Goal: Transaction & Acquisition: Register for event/course

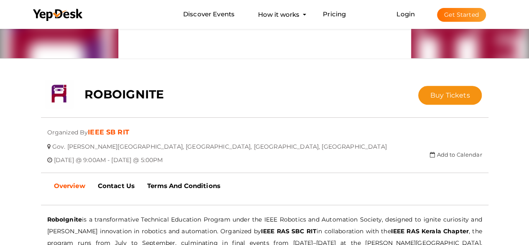
scroll to position [100, 0]
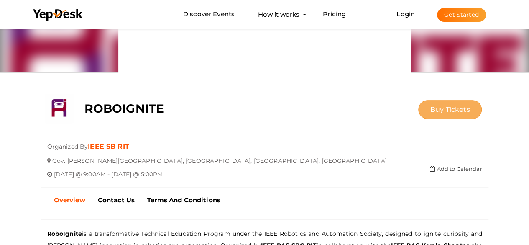
click at [428, 115] on button "Buy Tickets" at bounding box center [450, 109] width 64 height 19
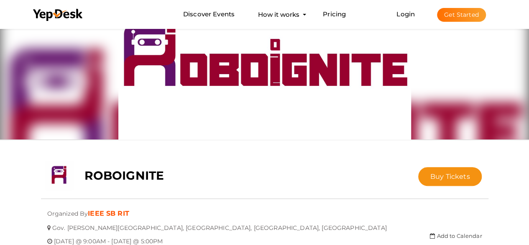
scroll to position [50, 0]
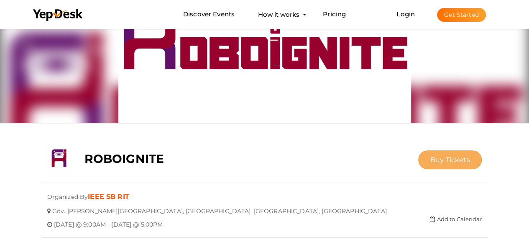
click at [433, 158] on span "Buy Tickets" at bounding box center [450, 159] width 40 height 8
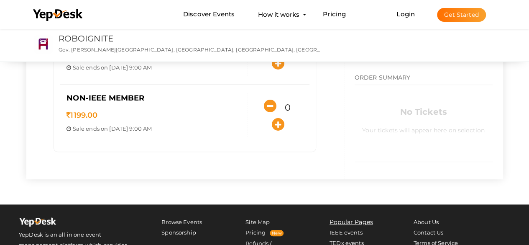
scroll to position [167, 0]
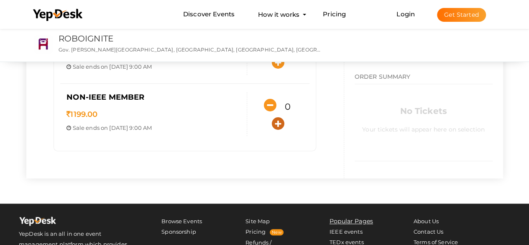
click at [278, 121] on icon "button" at bounding box center [278, 123] width 13 height 13
type input "1"
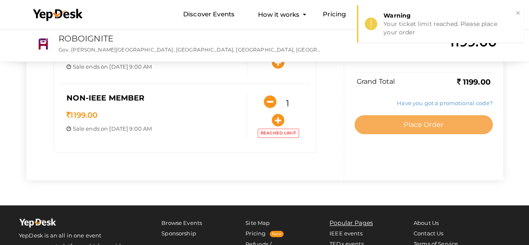
click at [391, 122] on button "Place Order" at bounding box center [423, 124] width 138 height 19
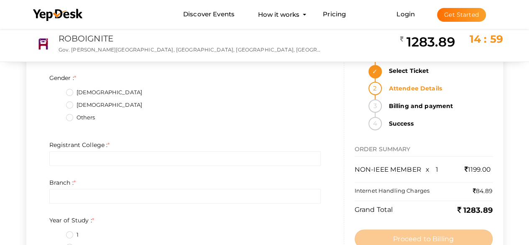
scroll to position [0, 0]
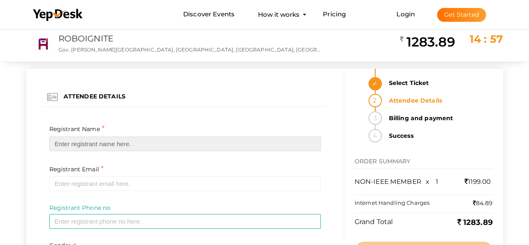
click at [147, 143] on input "text" at bounding box center [184, 143] width 271 height 15
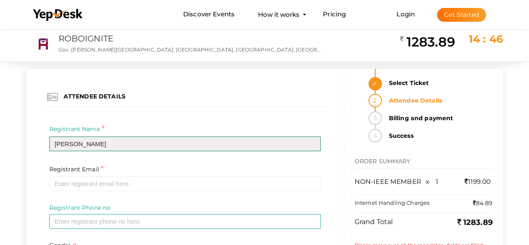
type input "[PERSON_NAME]"
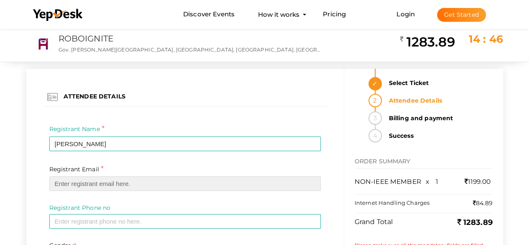
click at [123, 187] on input "email" at bounding box center [184, 183] width 271 height 15
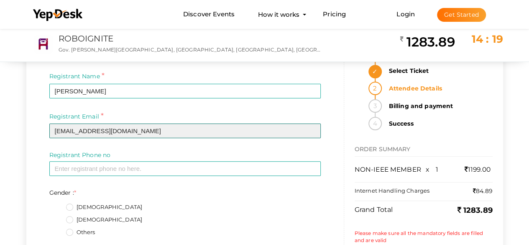
scroll to position [67, 0]
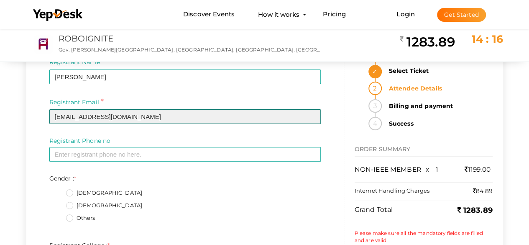
type input "[EMAIL_ADDRESS][DOMAIN_NAME]"
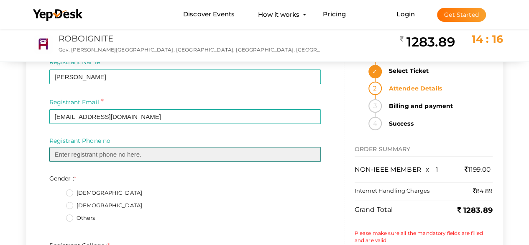
click at [218, 156] on input "text" at bounding box center [184, 154] width 271 height 15
type input "9622991881"
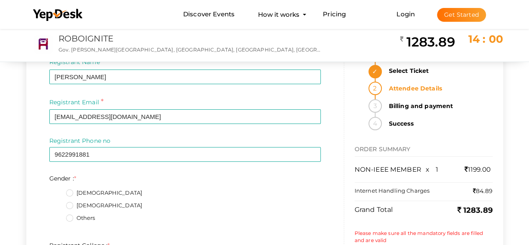
click at [70, 206] on label "[DEMOGRAPHIC_DATA]" at bounding box center [104, 205] width 76 height 8
click at [58, 203] on input "[DEMOGRAPHIC_DATA]" at bounding box center [58, 203] width 0 height 0
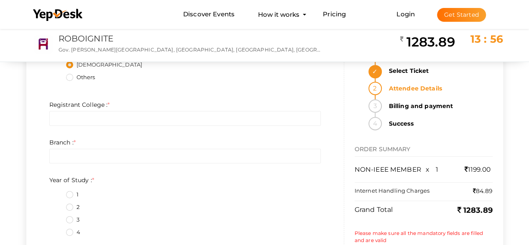
scroll to position [217, 0]
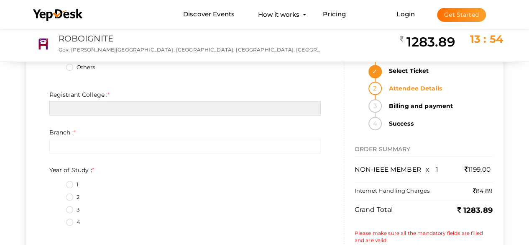
click at [195, 110] on input "text" at bounding box center [184, 108] width 271 height 15
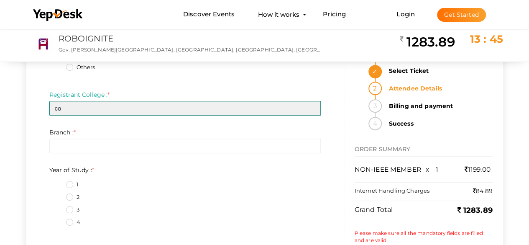
type input "c"
type input "School of Engineering, [GEOGRAPHIC_DATA]"
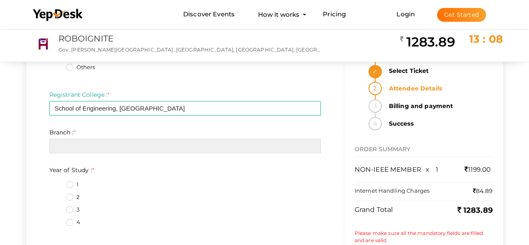
click at [135, 150] on input "text" at bounding box center [184, 145] width 271 height 15
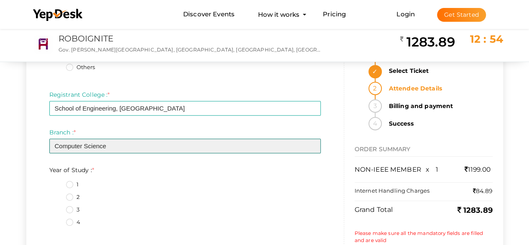
type input "Computer Science"
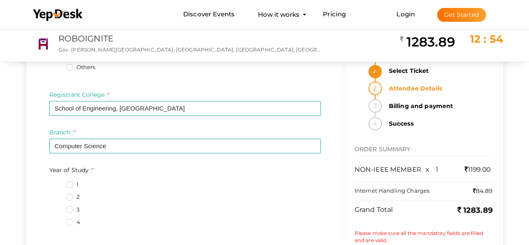
click at [69, 182] on label "1" at bounding box center [72, 184] width 13 height 8
click at [58, 182] on Study\+0\+ "1" at bounding box center [58, 182] width 0 height 0
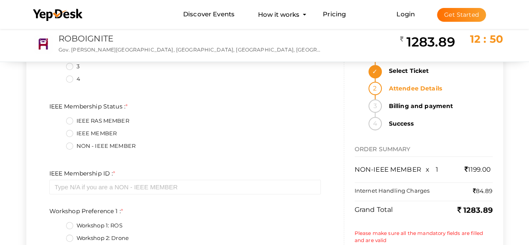
scroll to position [368, 0]
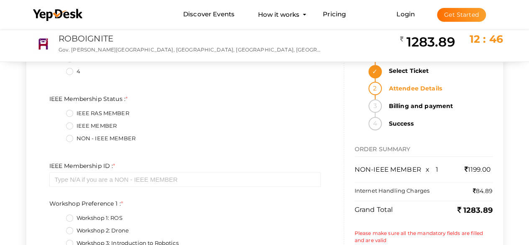
click at [68, 136] on label "NON - IEEE MEMBER" at bounding box center [100, 138] width 69 height 8
click at [58, 136] on Status\+2\+ "NON - IEEE MEMBER" at bounding box center [58, 136] width 0 height 0
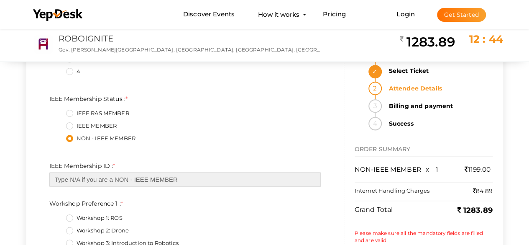
click at [167, 179] on input "text" at bounding box center [184, 179] width 271 height 15
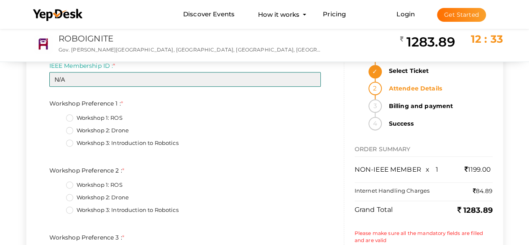
scroll to position [485, 0]
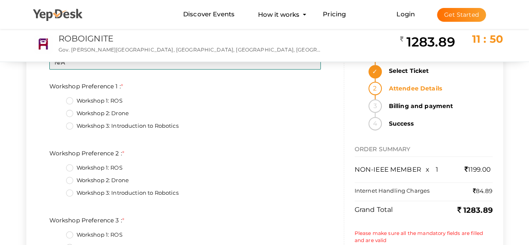
type input "N/A"
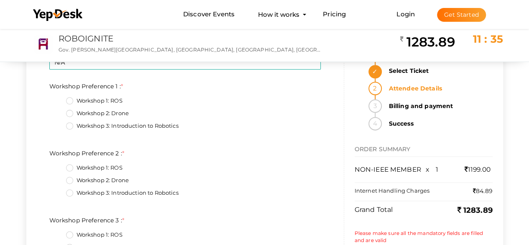
click at [67, 127] on label "Workshop 3: Introduction to Robotics" at bounding box center [122, 126] width 112 height 8
click at [58, 123] on 1\+2\+ "Workshop 3: Introduction to Robotics" at bounding box center [58, 123] width 0 height 0
click at [65, 165] on fieldset "Workshop 1: ROS Workshop 2: Drone Workshop 3: Introduction to Robotics" at bounding box center [184, 181] width 271 height 44
click at [71, 166] on label "Workshop 1: ROS" at bounding box center [94, 167] width 56 height 8
click at [58, 165] on 2\+0\+ "Workshop 1: ROS" at bounding box center [58, 165] width 0 height 0
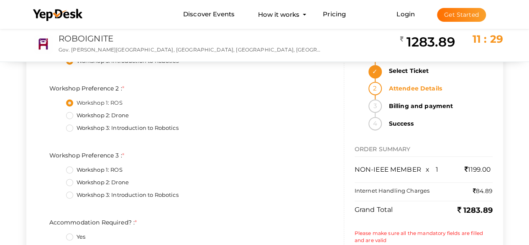
scroll to position [568, 0]
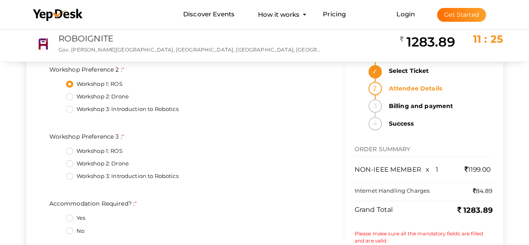
click at [68, 163] on label "Workshop 2: Drone" at bounding box center [97, 163] width 63 height 8
click at [58, 161] on 3\+1\+ "Workshop 2: Drone" at bounding box center [58, 161] width 0 height 0
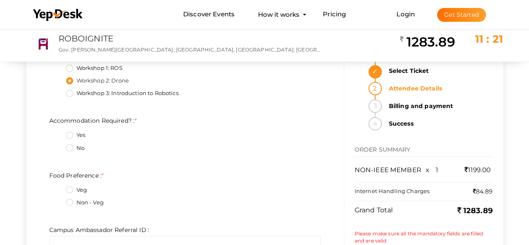
scroll to position [652, 0]
click at [69, 135] on label "Yes" at bounding box center [75, 134] width 19 height 8
click at [58, 132] on Required\?\+0\+ "Yes" at bounding box center [58, 132] width 0 height 0
click at [69, 196] on fieldset "Veg Non - Veg" at bounding box center [184, 195] width 271 height 31
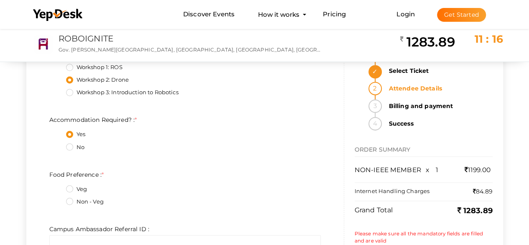
drag, startPoint x: 69, startPoint y: 196, endPoint x: 65, endPoint y: 200, distance: 5.4
click at [65, 200] on fieldset "Veg Non - Veg" at bounding box center [184, 195] width 271 height 31
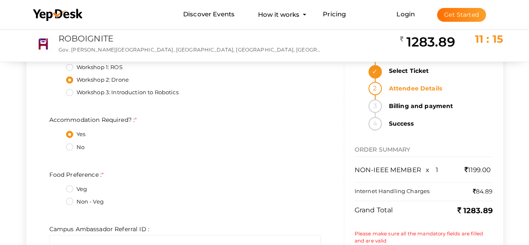
click at [69, 201] on label "Non - Veg" at bounding box center [85, 201] width 38 height 8
click at [58, 199] on Preference\+1\+ "Non - Veg" at bounding box center [58, 199] width 0 height 0
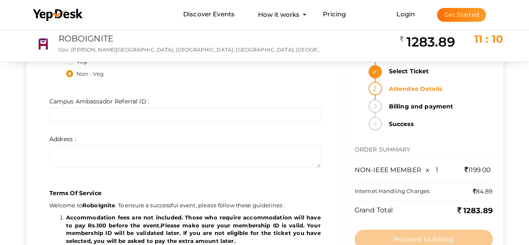
scroll to position [786, 0]
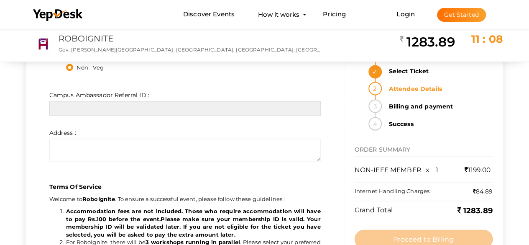
click at [147, 109] on input "text" at bounding box center [184, 108] width 271 height 15
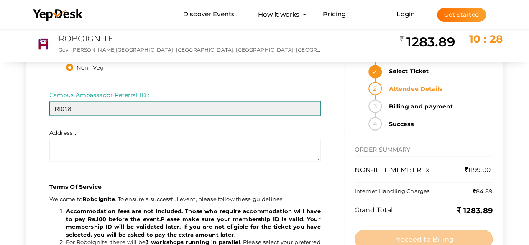
type input "RI018"
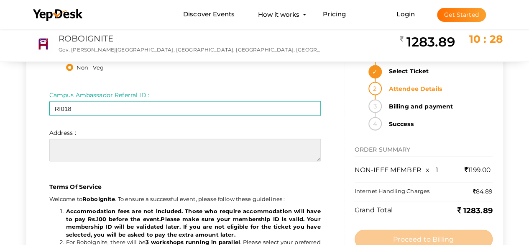
click at [187, 150] on textarea at bounding box center [184, 149] width 271 height 23
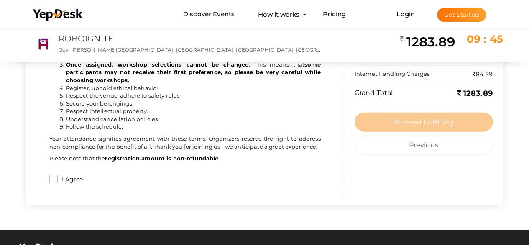
scroll to position [1003, 0]
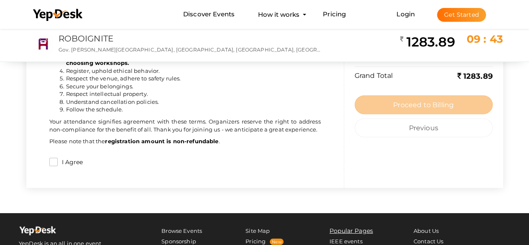
type textarea "Tsaga, Mood, Nyoma"
click at [51, 161] on input "I Agree" at bounding box center [53, 162] width 8 height 8
checkbox input "true"
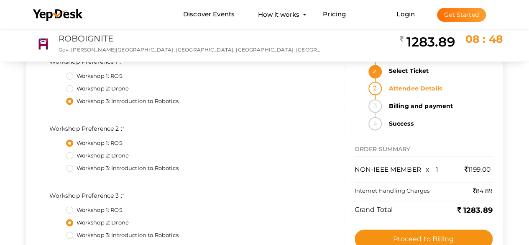
scroll to position [518, 0]
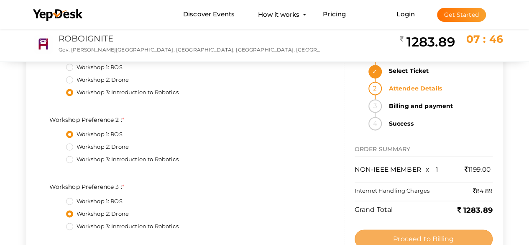
click at [409, 233] on button "Proceed to Billing" at bounding box center [423, 238] width 138 height 19
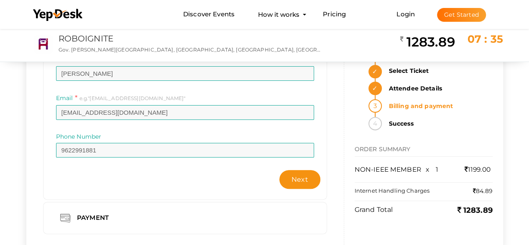
scroll to position [84, 0]
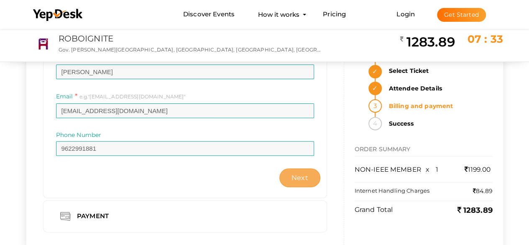
click at [308, 181] on button "Next" at bounding box center [299, 177] width 41 height 19
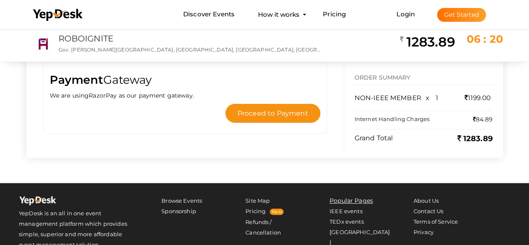
scroll to position [0, 0]
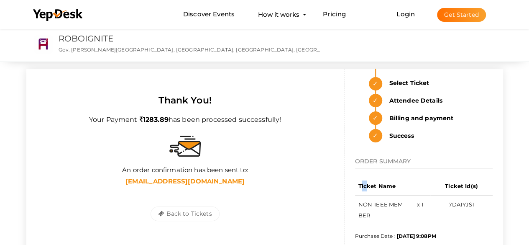
drag, startPoint x: 359, startPoint y: 185, endPoint x: 366, endPoint y: 187, distance: 7.1
click at [366, 187] on th "Ticket Name" at bounding box center [382, 186] width 55 height 18
click at [342, 184] on div "Thank You! Your Payment 1283.89 has been processed successfully! 0MMOQ6XH An or…" at bounding box center [185, 167] width 318 height 196
drag, startPoint x: 361, startPoint y: 186, endPoint x: 491, endPoint y: 229, distance: 136.5
click at [491, 229] on div "Select Ticket Attendee Details Billing and payment Success Booking Id 0MMOQ6XH …" at bounding box center [423, 166] width 159 height 194
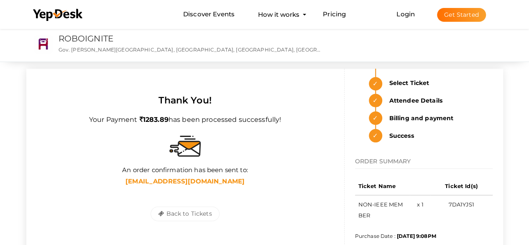
copy div "icket Name Ticket Id(s) NON-IEEE MEMBER x 1 7DA1YJS1 Purchase Date : Aug 24, 20…"
click at [318, 124] on div "Your Payment 1283.89 has been processed successfully! 0MMOQ6XH An order confirm…" at bounding box center [185, 147] width 297 height 81
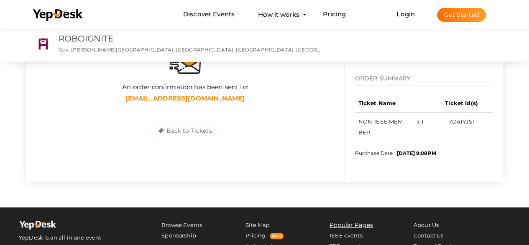
scroll to position [100, 0]
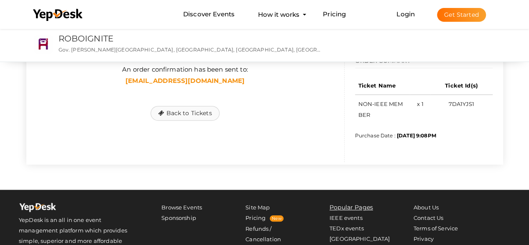
click at [168, 118] on button "Back to Tickets" at bounding box center [184, 113] width 69 height 15
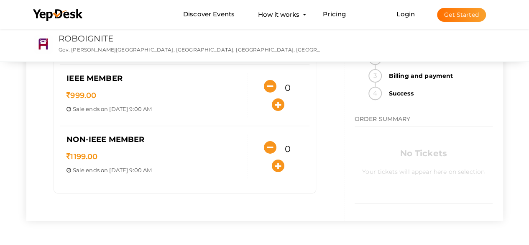
scroll to position [125, 0]
click at [273, 164] on icon "button" at bounding box center [278, 165] width 13 height 13
type input "1"
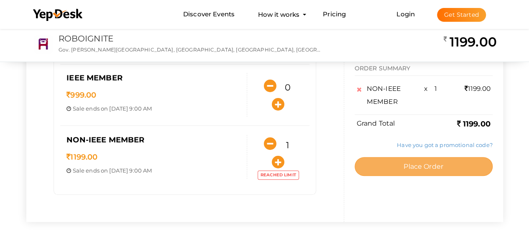
click at [409, 158] on button "Place Order" at bounding box center [423, 166] width 138 height 19
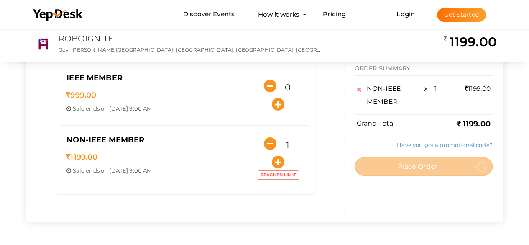
scroll to position [0, 0]
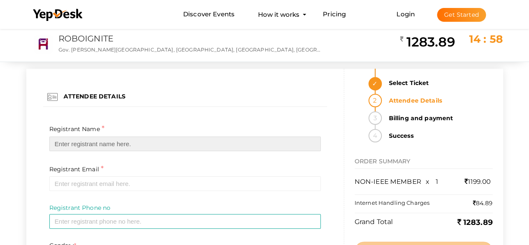
click at [51, 144] on input "text" at bounding box center [184, 143] width 271 height 15
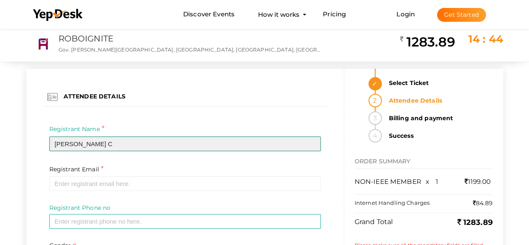
type input "GOPIKA C"
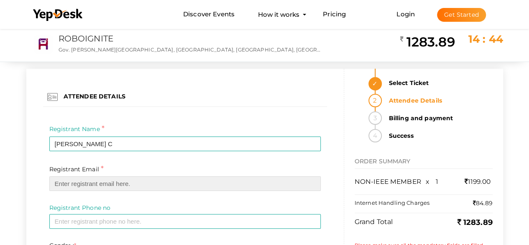
click at [84, 185] on input "email" at bounding box center [184, 183] width 271 height 15
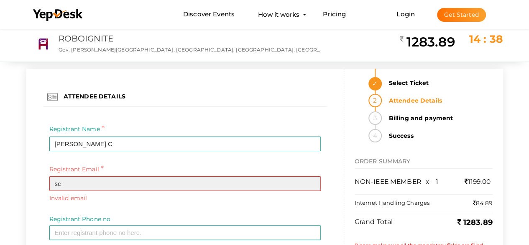
type input "s"
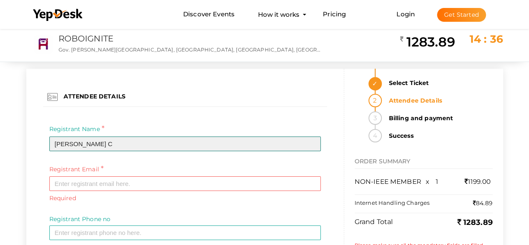
click at [95, 145] on input "GOPIKA C" at bounding box center [184, 143] width 271 height 15
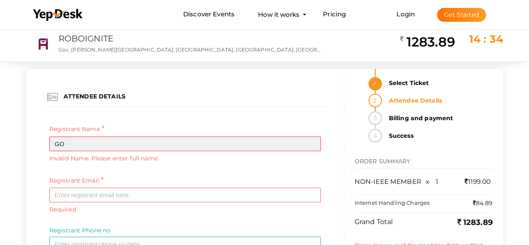
type input "G"
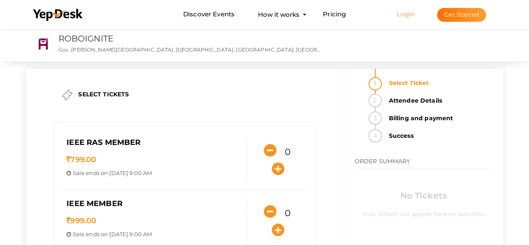
click at [408, 17] on link "Login" at bounding box center [405, 14] width 18 height 8
click at [402, 12] on link "Login" at bounding box center [405, 14] width 18 height 8
